Goal: Navigation & Orientation: Find specific page/section

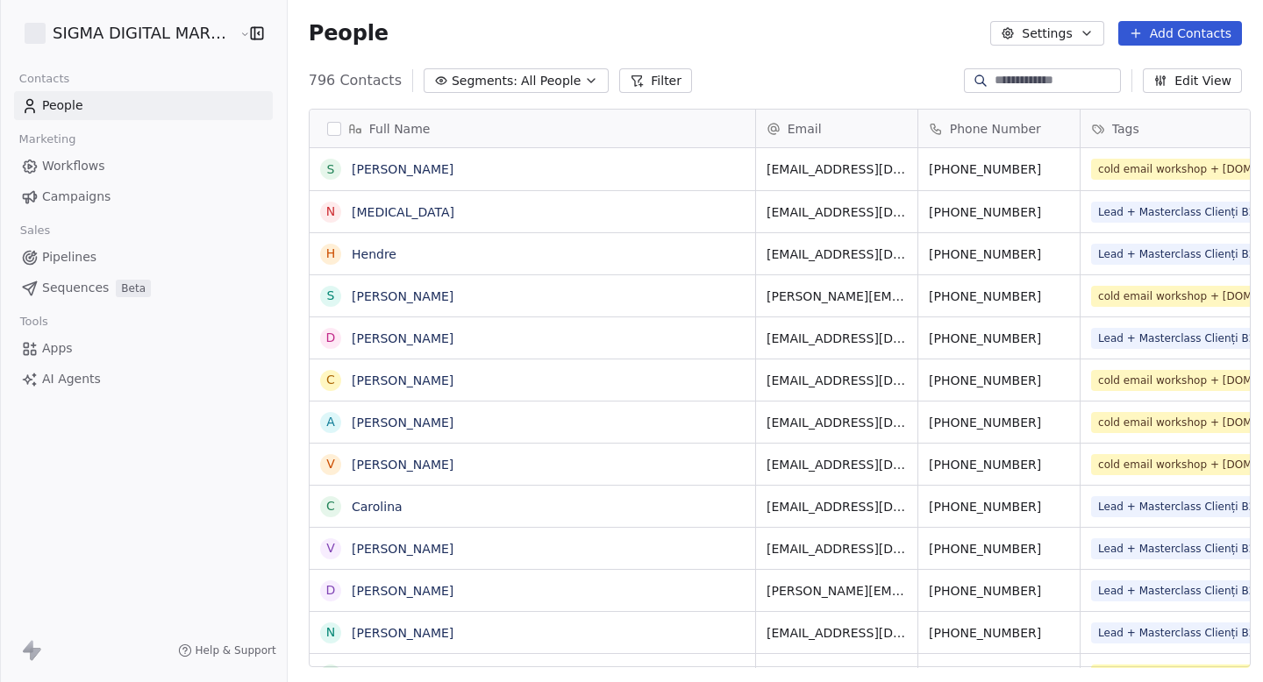
scroll to position [601, 983]
click at [51, 345] on span "Apps" at bounding box center [57, 348] width 31 height 18
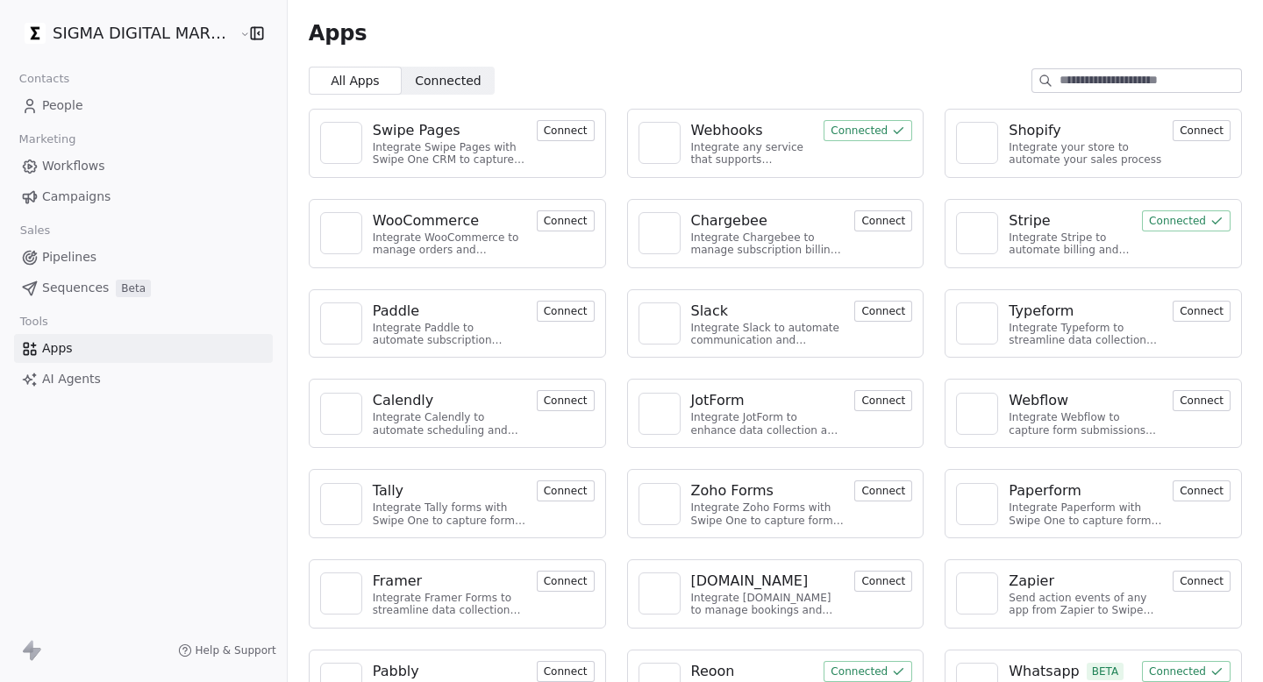
scroll to position [50, 0]
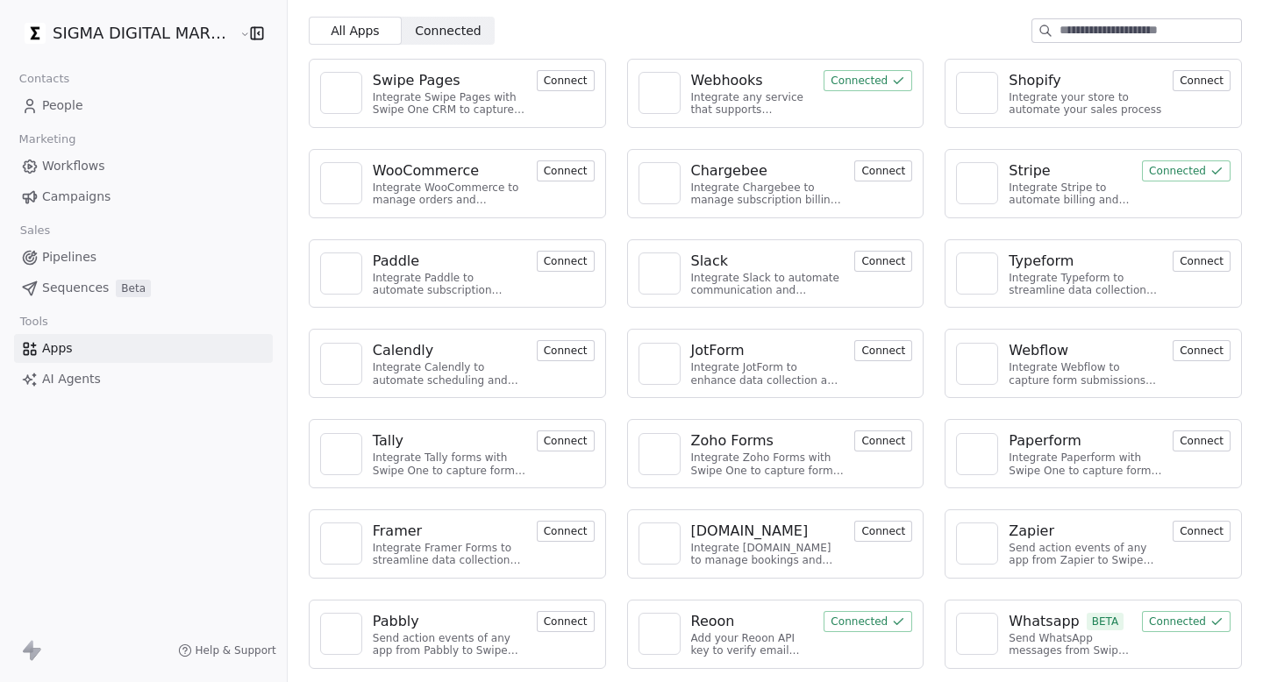
click at [981, 632] on img at bounding box center [977, 634] width 26 height 26
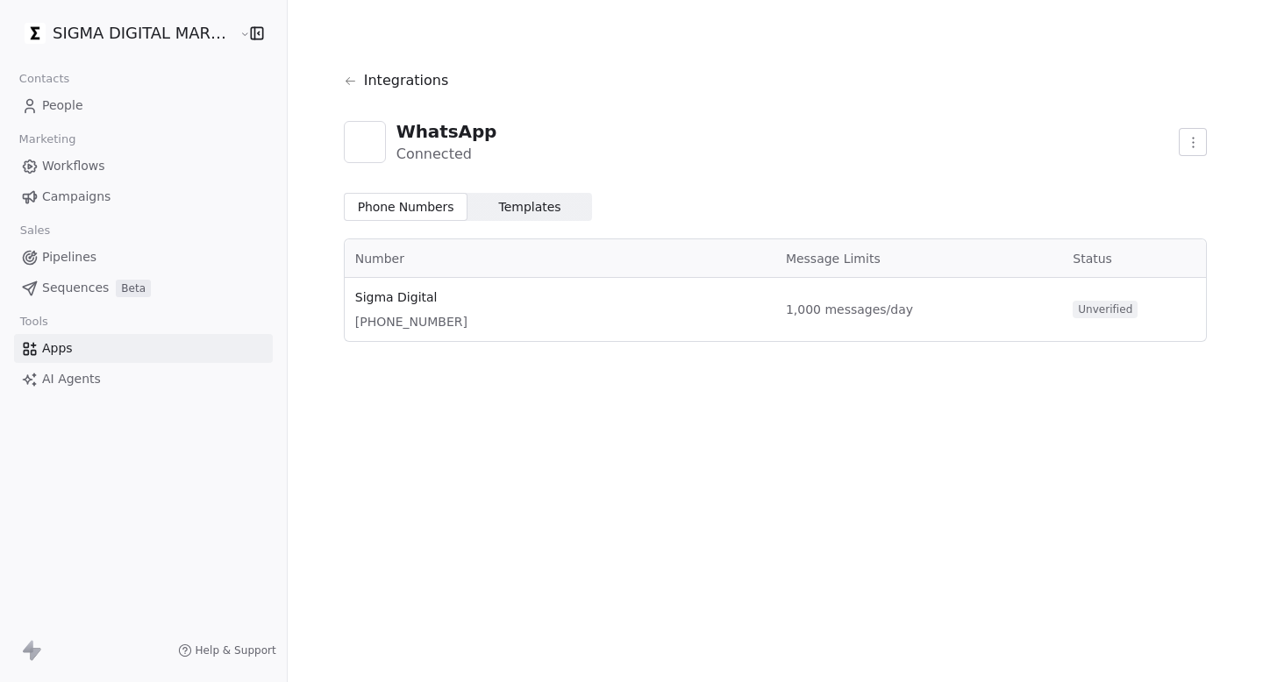
click at [66, 110] on span "People" at bounding box center [62, 105] width 41 height 18
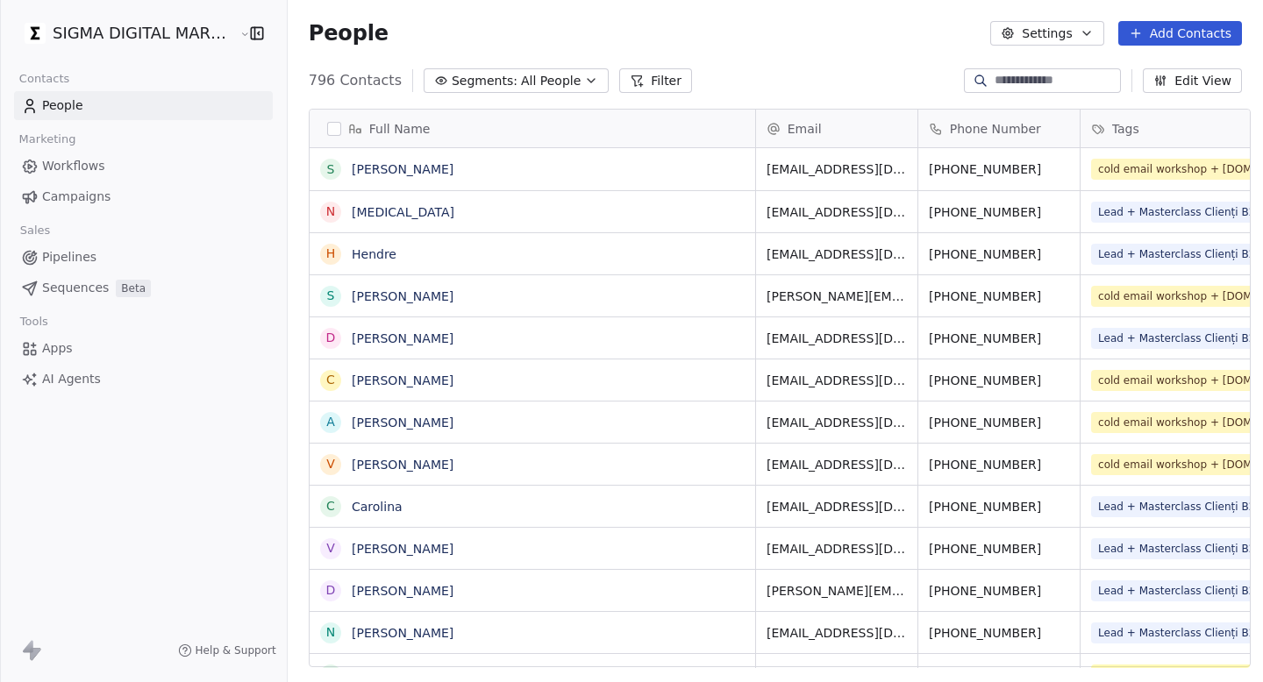
scroll to position [601, 983]
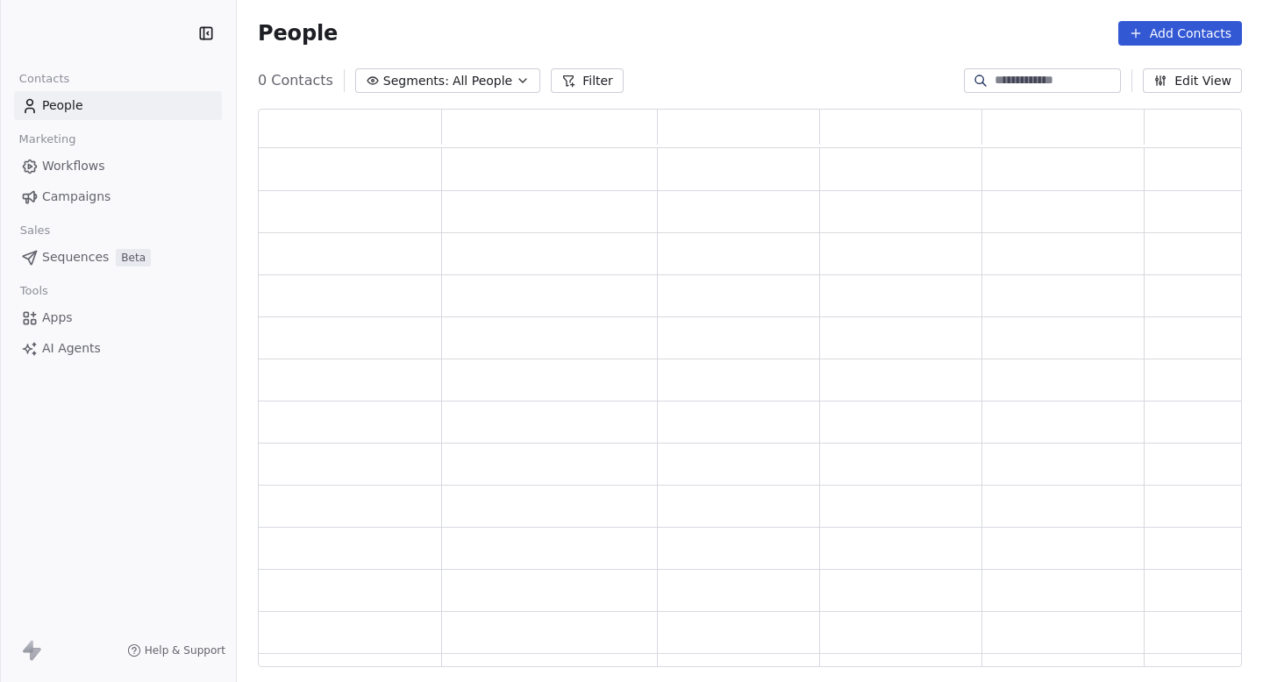
scroll to position [559, 984]
